Goal: Use online tool/utility: Utilize a website feature to perform a specific function

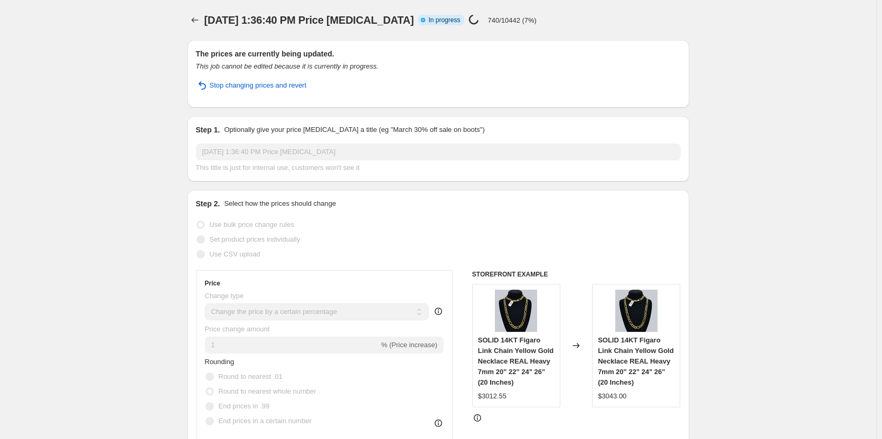
select select "percentage"
select select "no_change"
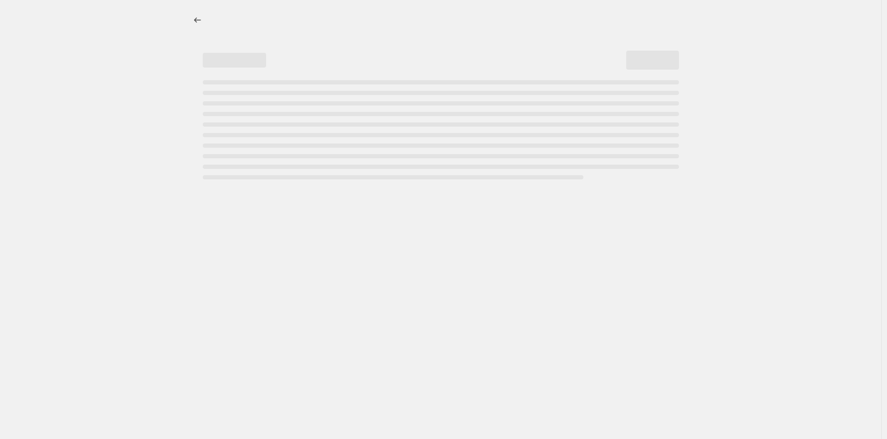
select select "percentage"
select select "no_change"
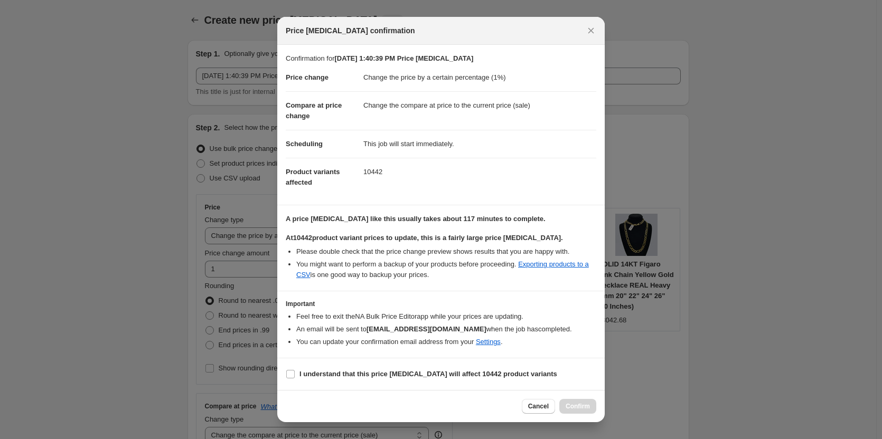
select select "percentage"
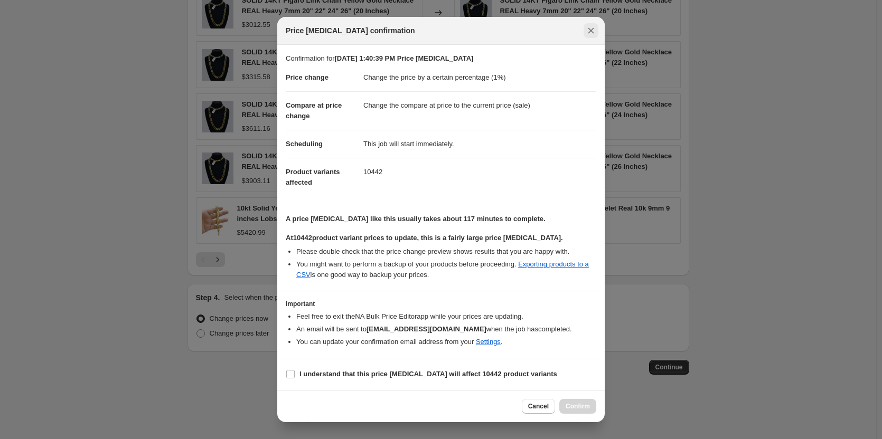
click at [590, 27] on icon "Close" at bounding box center [590, 30] width 11 height 11
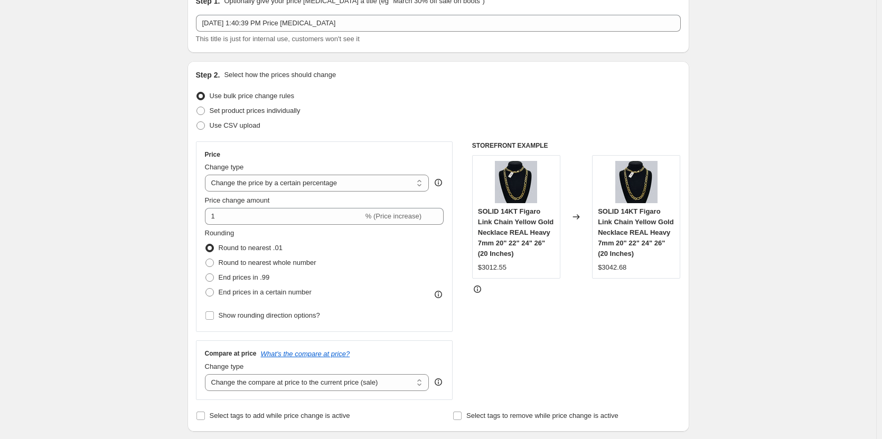
scroll to position [0, 0]
